Goal: Task Accomplishment & Management: Use online tool/utility

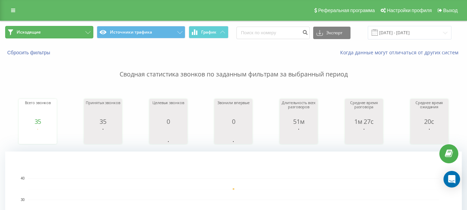
click at [83, 33] on button "Исходящие" at bounding box center [49, 32] width 88 height 12
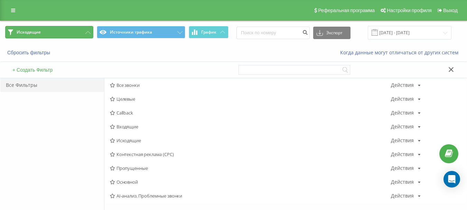
click at [85, 27] on button "Исходящие" at bounding box center [49, 32] width 88 height 12
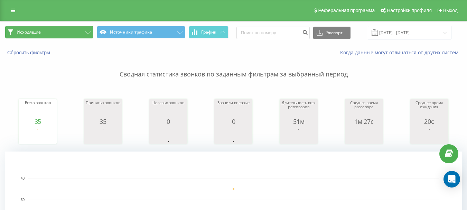
click at [84, 31] on button "Исходящие" at bounding box center [49, 32] width 88 height 12
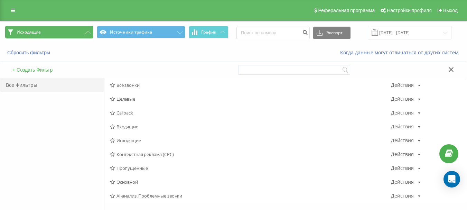
click at [84, 31] on button "Исходящие" at bounding box center [49, 32] width 88 height 12
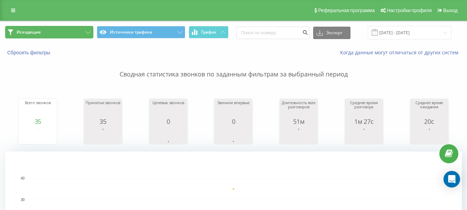
click at [84, 31] on button "Исходящие" at bounding box center [49, 32] width 88 height 12
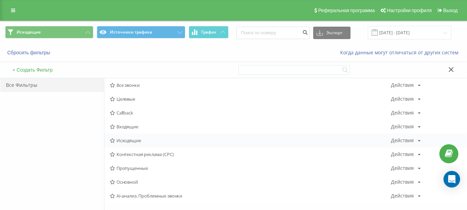
click at [153, 139] on span "Исходящие" at bounding box center [250, 140] width 281 height 5
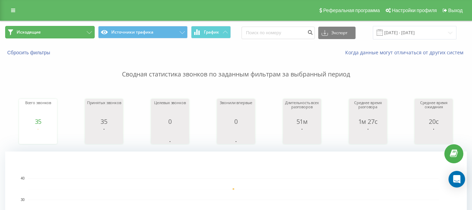
click at [87, 32] on icon at bounding box center [89, 32] width 5 height 3
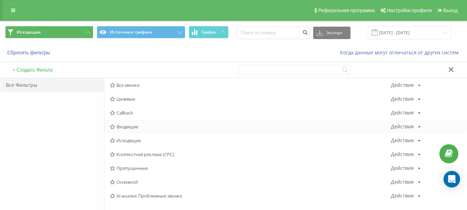
click at [150, 122] on div "Входящие Действия Редактировать Копировать Удалить По умолчанию Поделиться" at bounding box center [285, 127] width 362 height 14
click at [137, 124] on span "Входящие" at bounding box center [250, 126] width 281 height 5
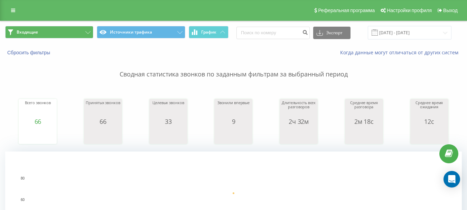
drag, startPoint x: 117, startPoint y: 101, endPoint x: 61, endPoint y: 83, distance: 59.5
click at [61, 83] on div "Сводная статистика звонков по заданным фильтрам за выбранный период Всего звонк…" at bounding box center [233, 173] width 456 height 234
click at [68, 32] on button "Входящие" at bounding box center [49, 32] width 88 height 12
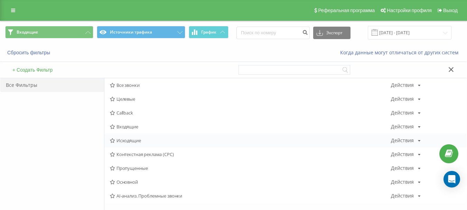
click at [138, 144] on div "Исходящие Действия Редактировать Копировать Удалить По умолчанию Поделиться" at bounding box center [285, 140] width 362 height 14
click at [142, 138] on div "Исходящие Действия Редактировать Копировать Удалить По умолчанию Поделиться" at bounding box center [285, 140] width 362 height 14
click at [139, 142] on span "Исходящие" at bounding box center [250, 140] width 281 height 5
